Goal: Register for event/course

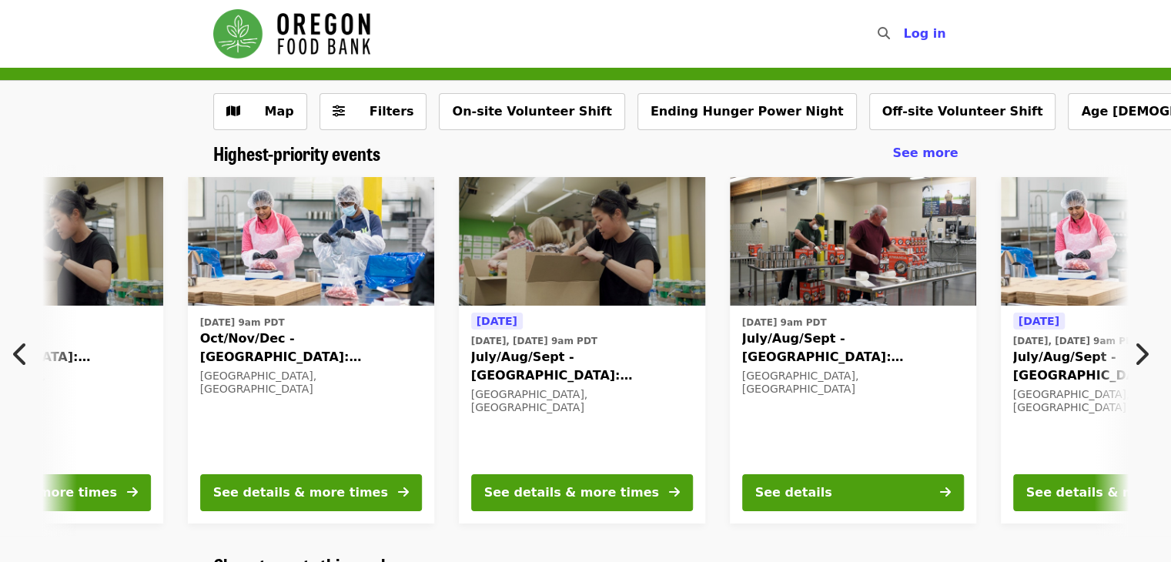
scroll to position [0, 558]
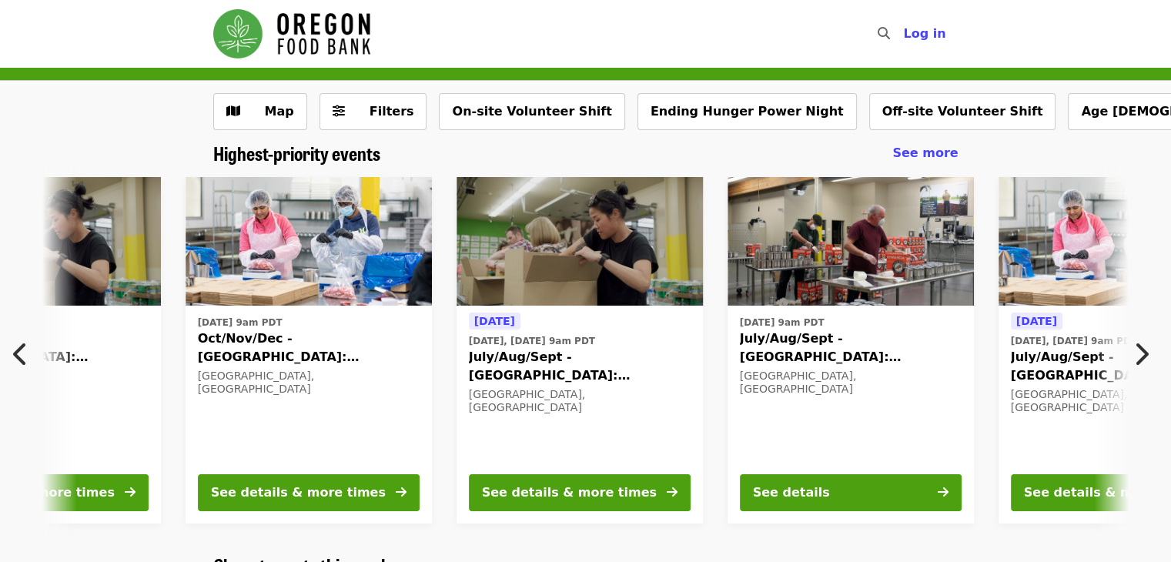
click at [638, 363] on span "July/Aug/Sept - [GEOGRAPHIC_DATA]: Repack/Sort (age [DEMOGRAPHIC_DATA]+)" at bounding box center [580, 366] width 222 height 37
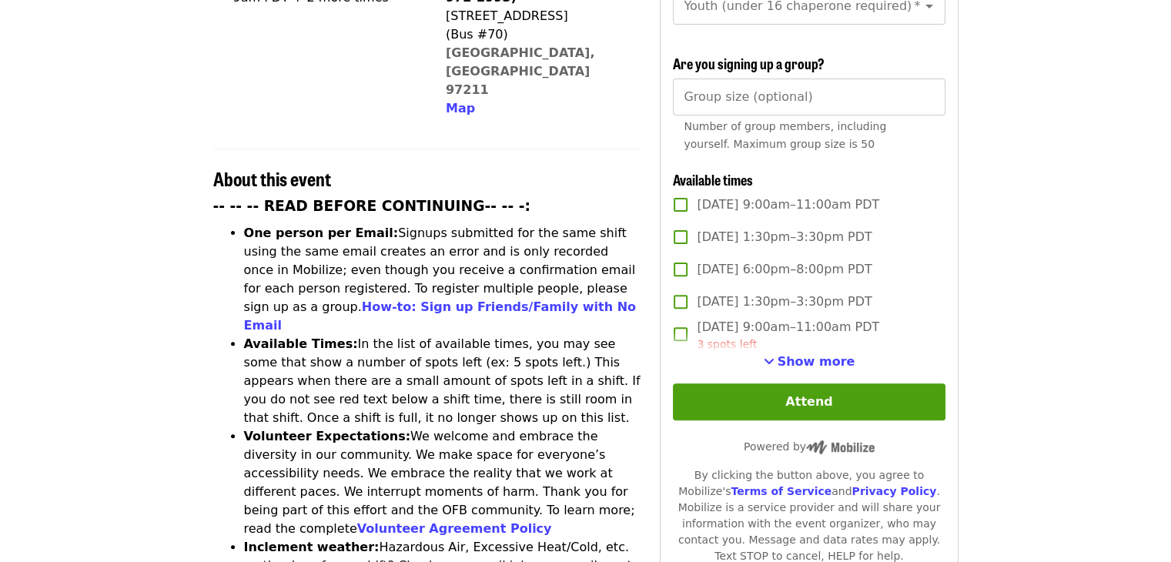
scroll to position [469, 0]
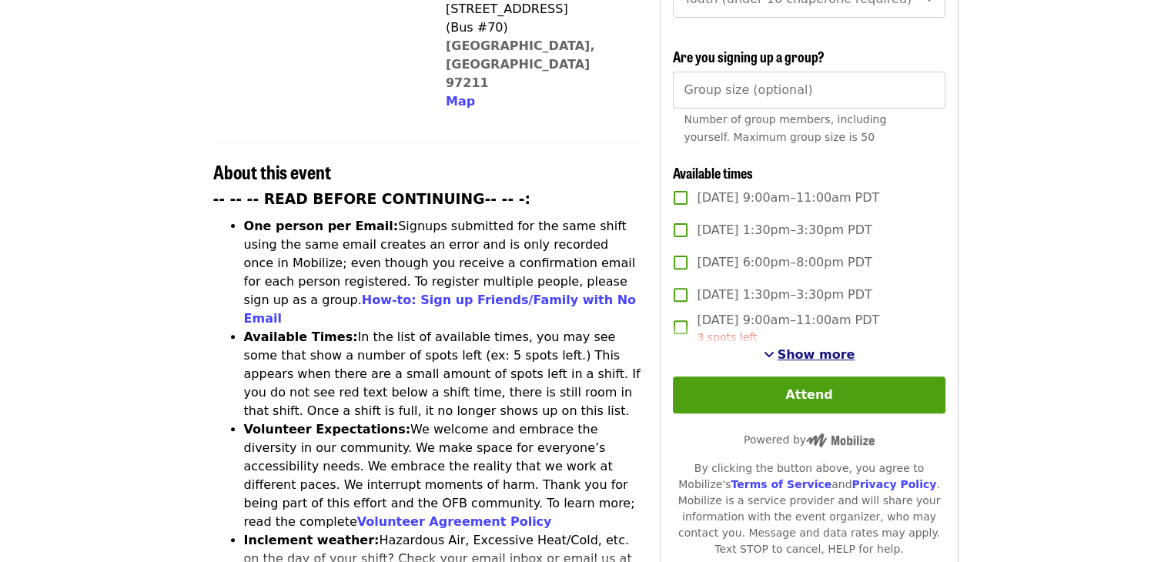
click at [816, 351] on span "Show more" at bounding box center [817, 354] width 78 height 15
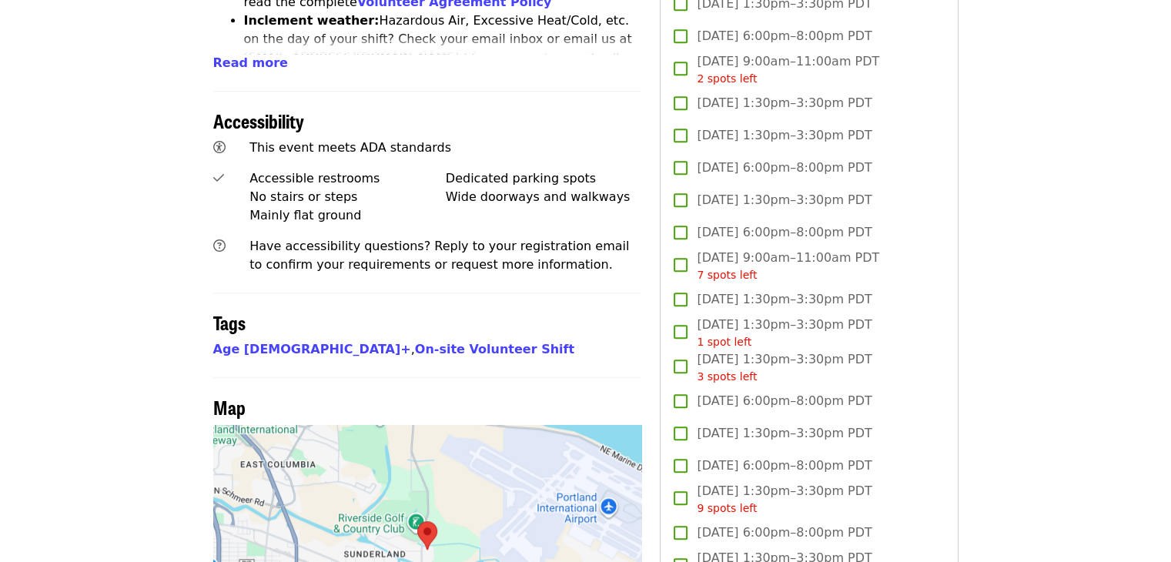
scroll to position [991, 0]
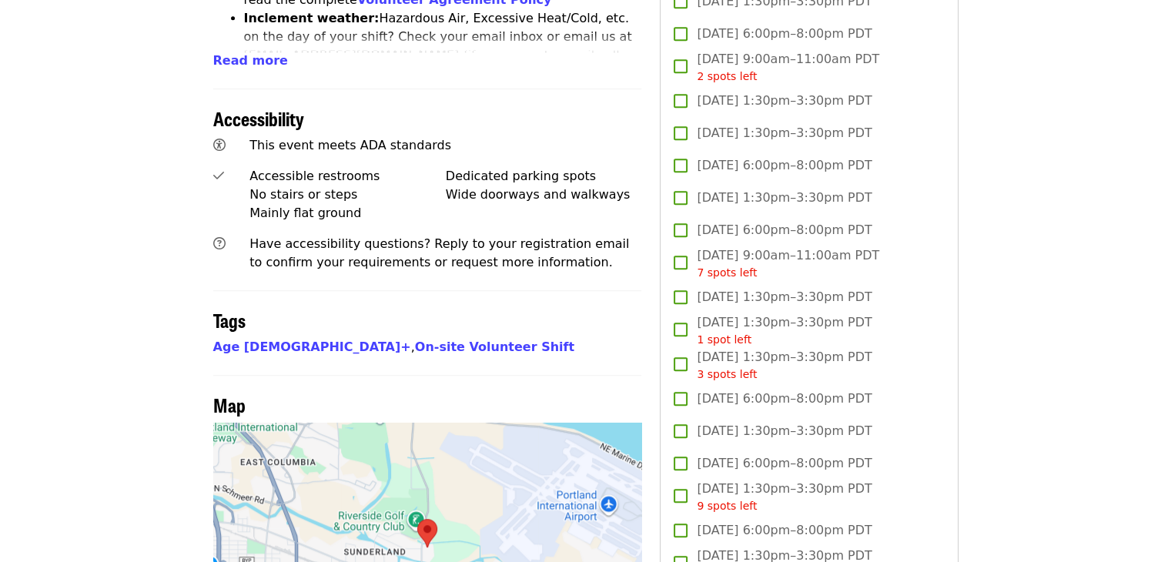
click at [422, 513] on img at bounding box center [427, 533] width 32 height 41
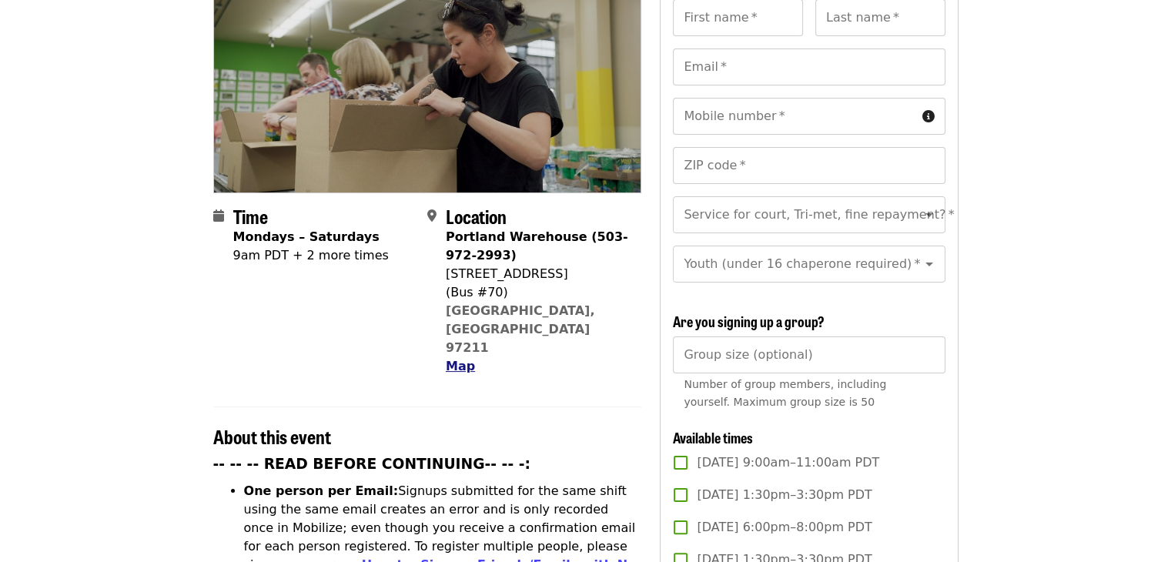
click at [456, 359] on span "Map" at bounding box center [460, 366] width 29 height 15
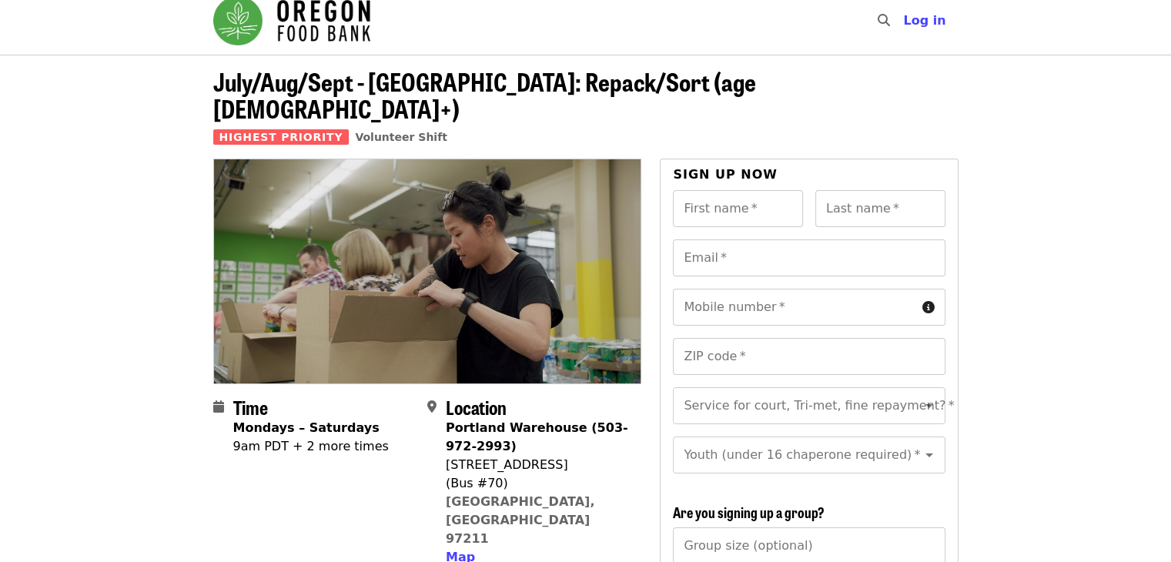
scroll to position [0, 0]
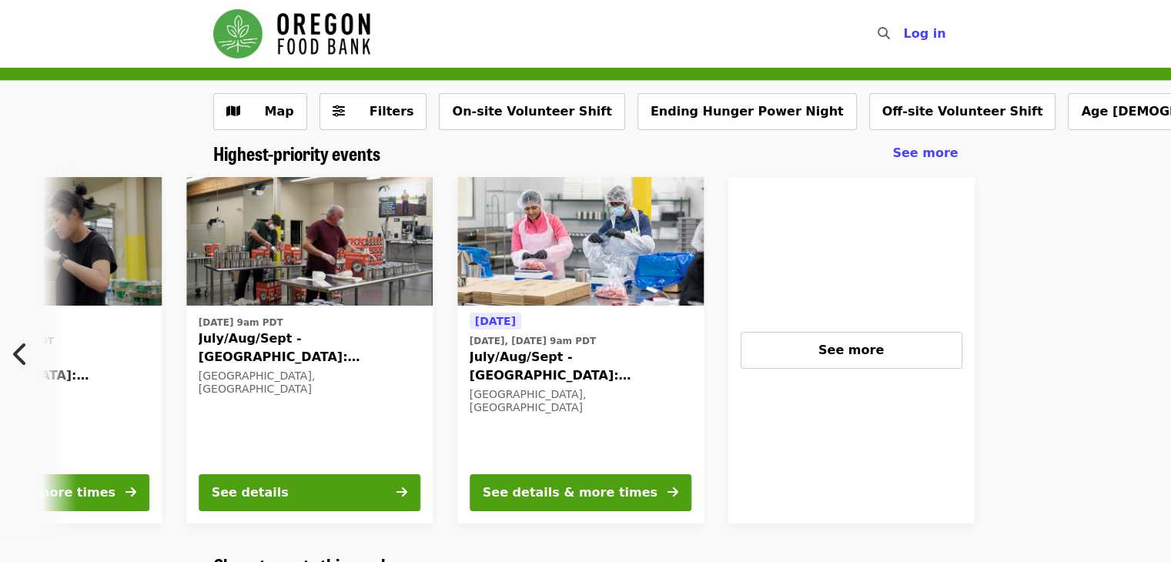
scroll to position [0, 1100]
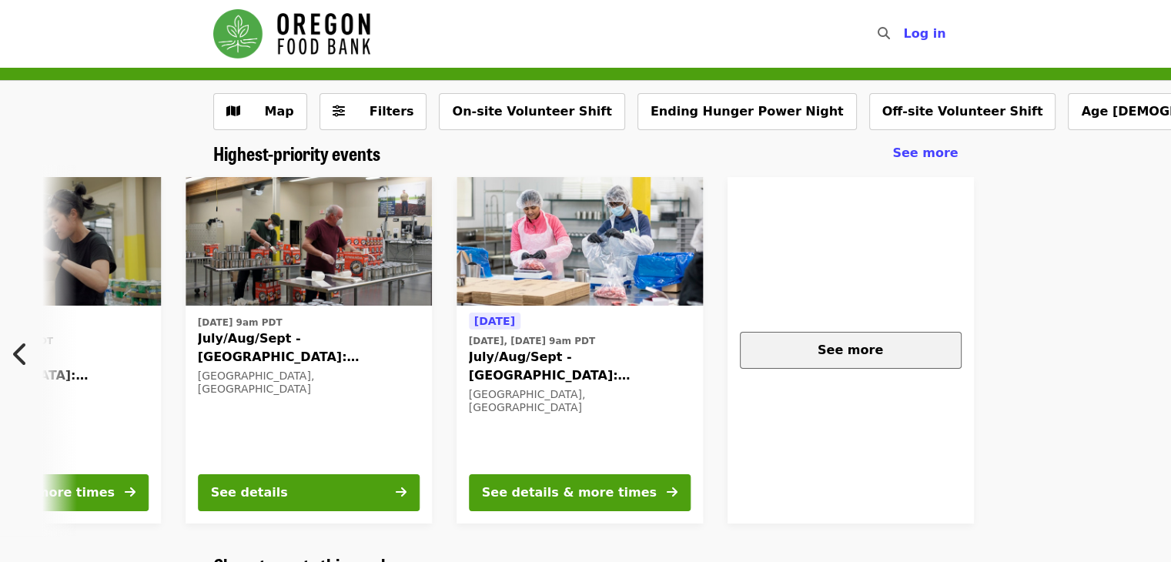
click at [825, 353] on span "See more" at bounding box center [850, 350] width 65 height 15
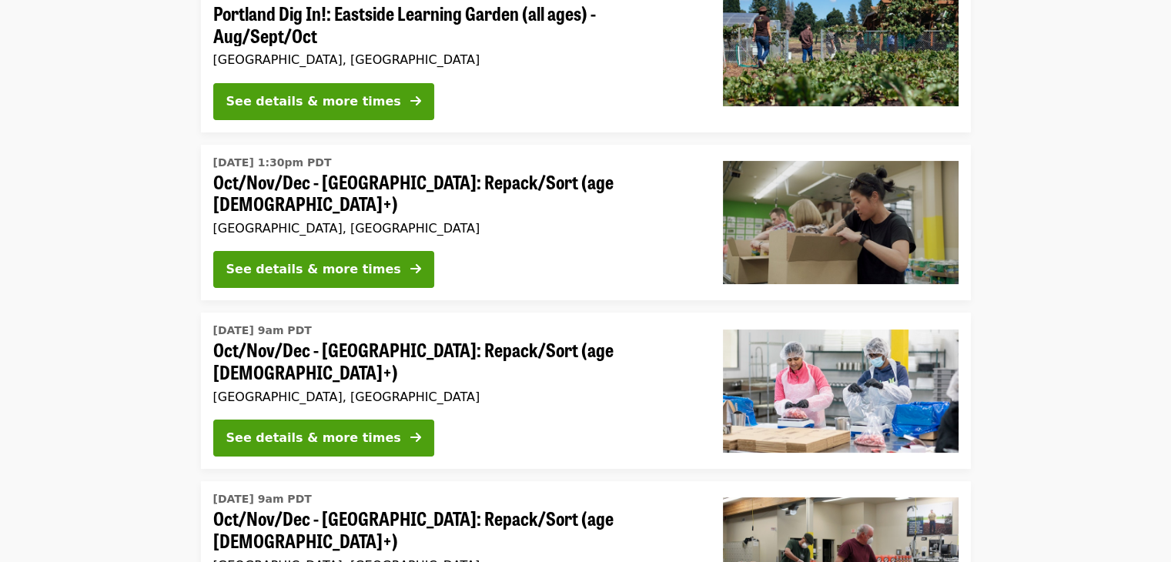
scroll to position [213, 0]
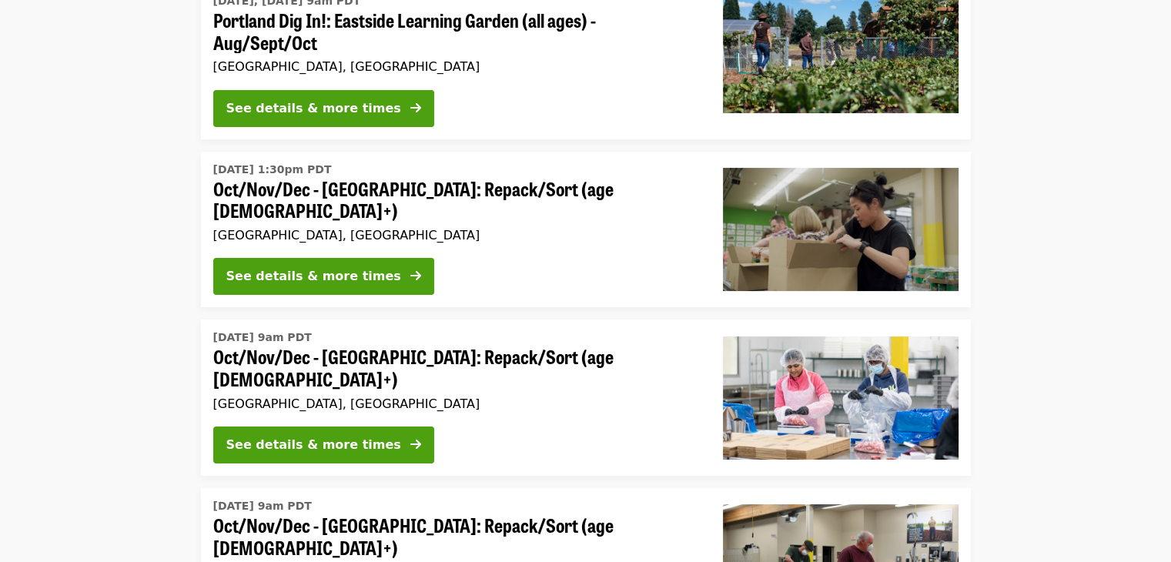
click at [477, 189] on span "Oct/Nov/Dec - [GEOGRAPHIC_DATA]: Repack/Sort (age [DEMOGRAPHIC_DATA]+)" at bounding box center [455, 200] width 485 height 45
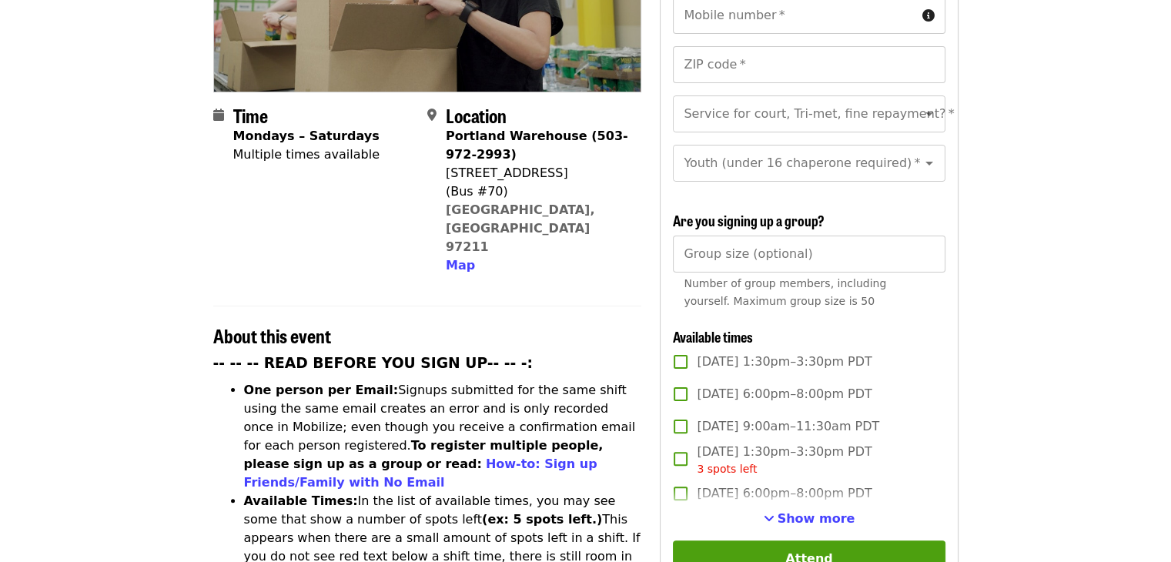
scroll to position [350, 0]
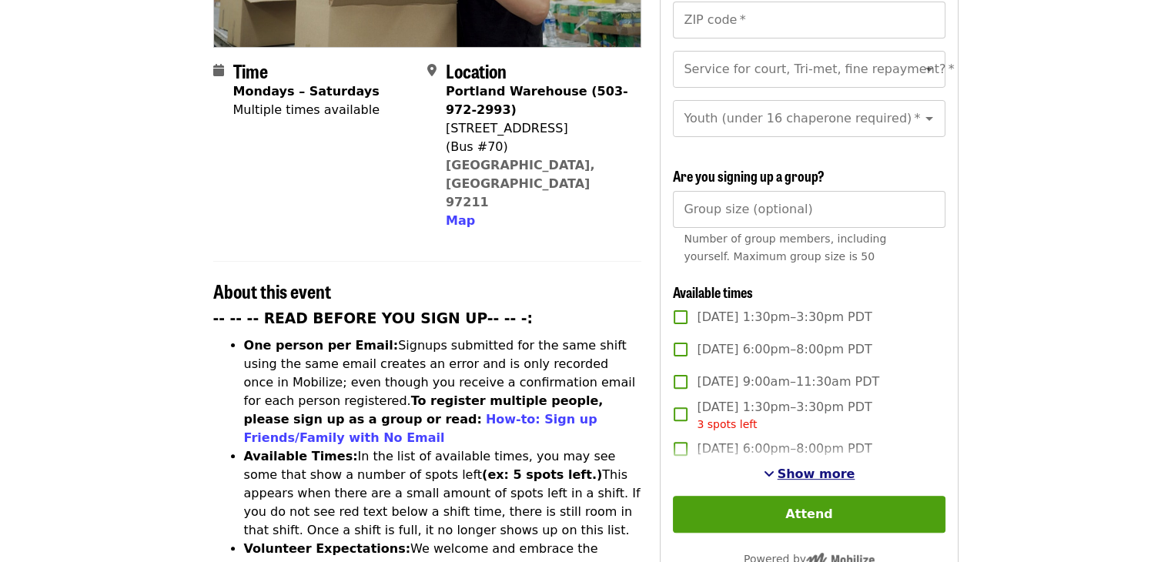
click at [786, 476] on span "Show more" at bounding box center [817, 474] width 78 height 15
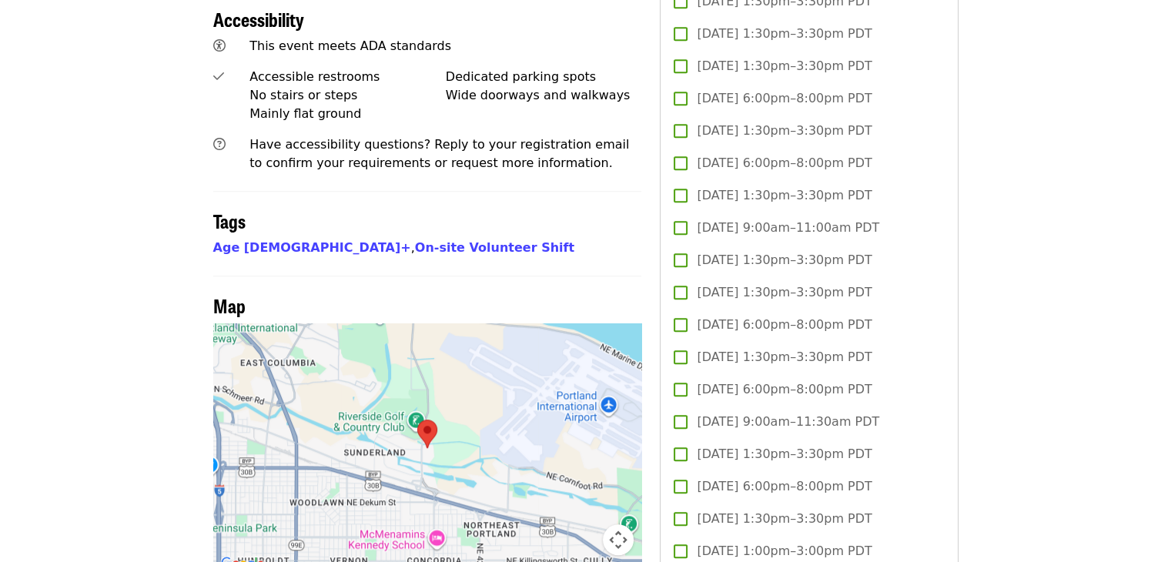
scroll to position [0, 0]
